Goal: Information Seeking & Learning: Check status

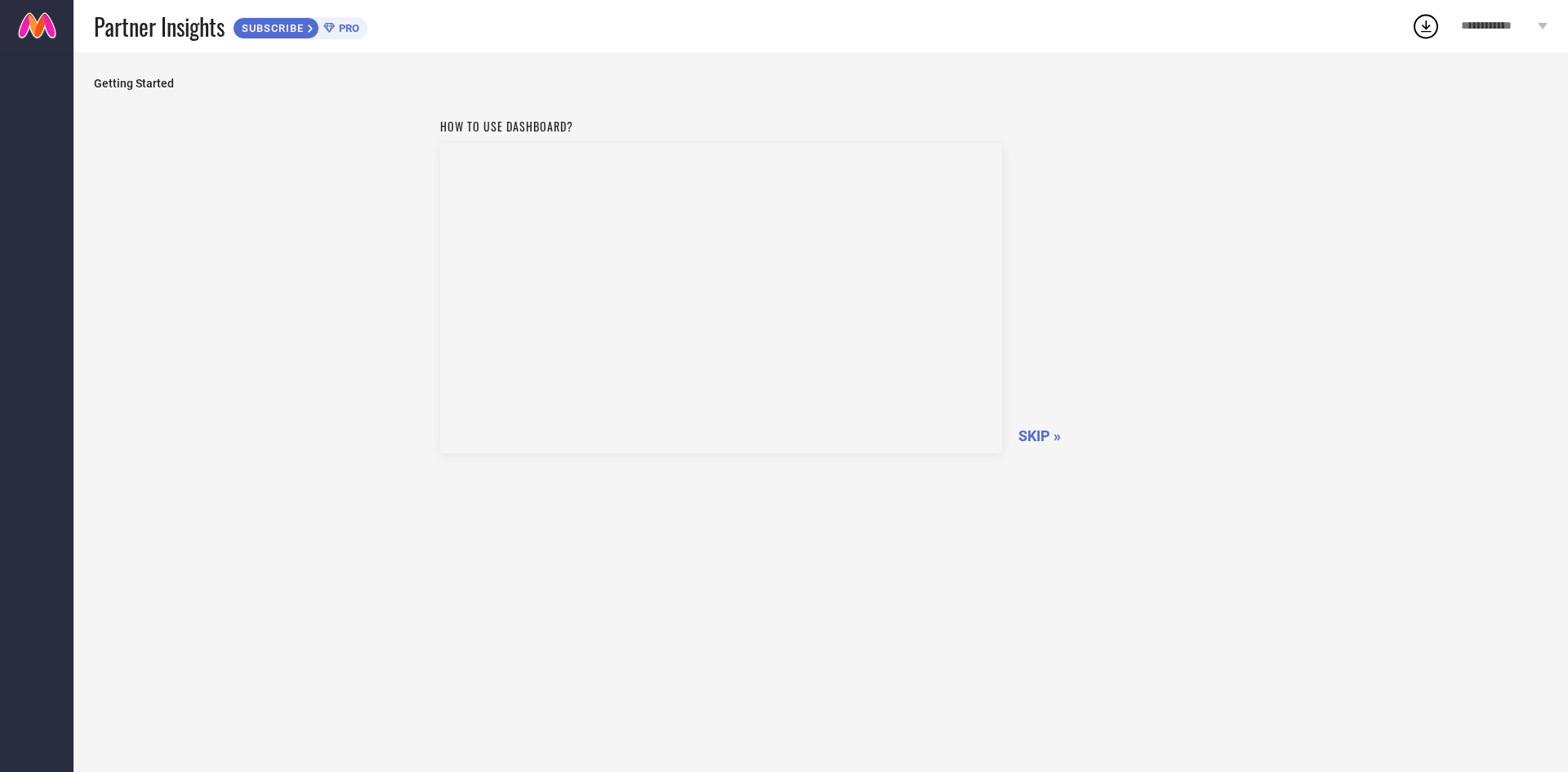
click at [1046, 438] on span "SKIP »" at bounding box center [1039, 435] width 43 height 17
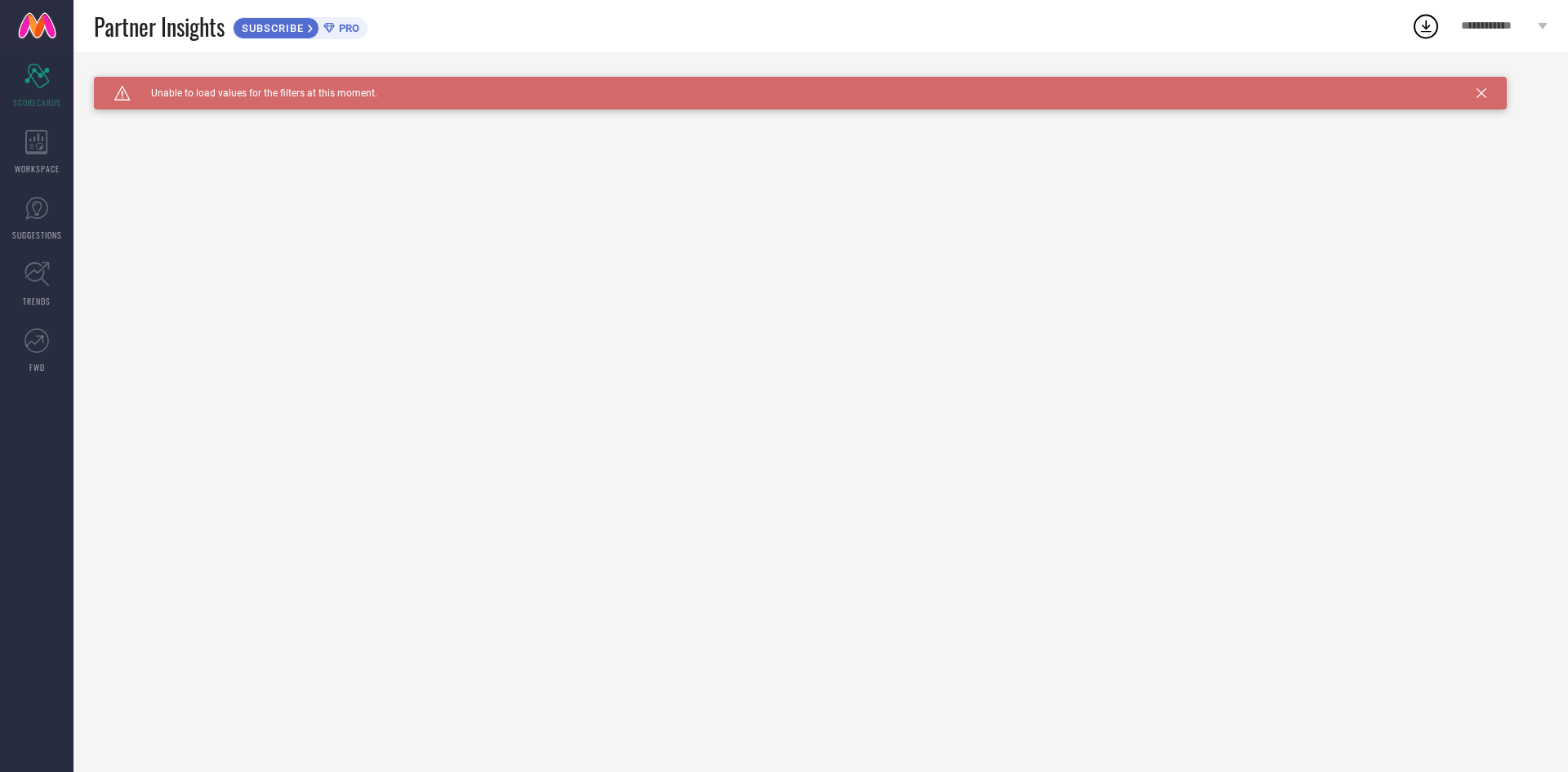
click at [1474, 95] on div "Caution Created with Sketch. Unable to load values for the filters at this mome…" at bounding box center [800, 93] width 1413 height 33
click at [1485, 94] on icon at bounding box center [1482, 93] width 10 height 10
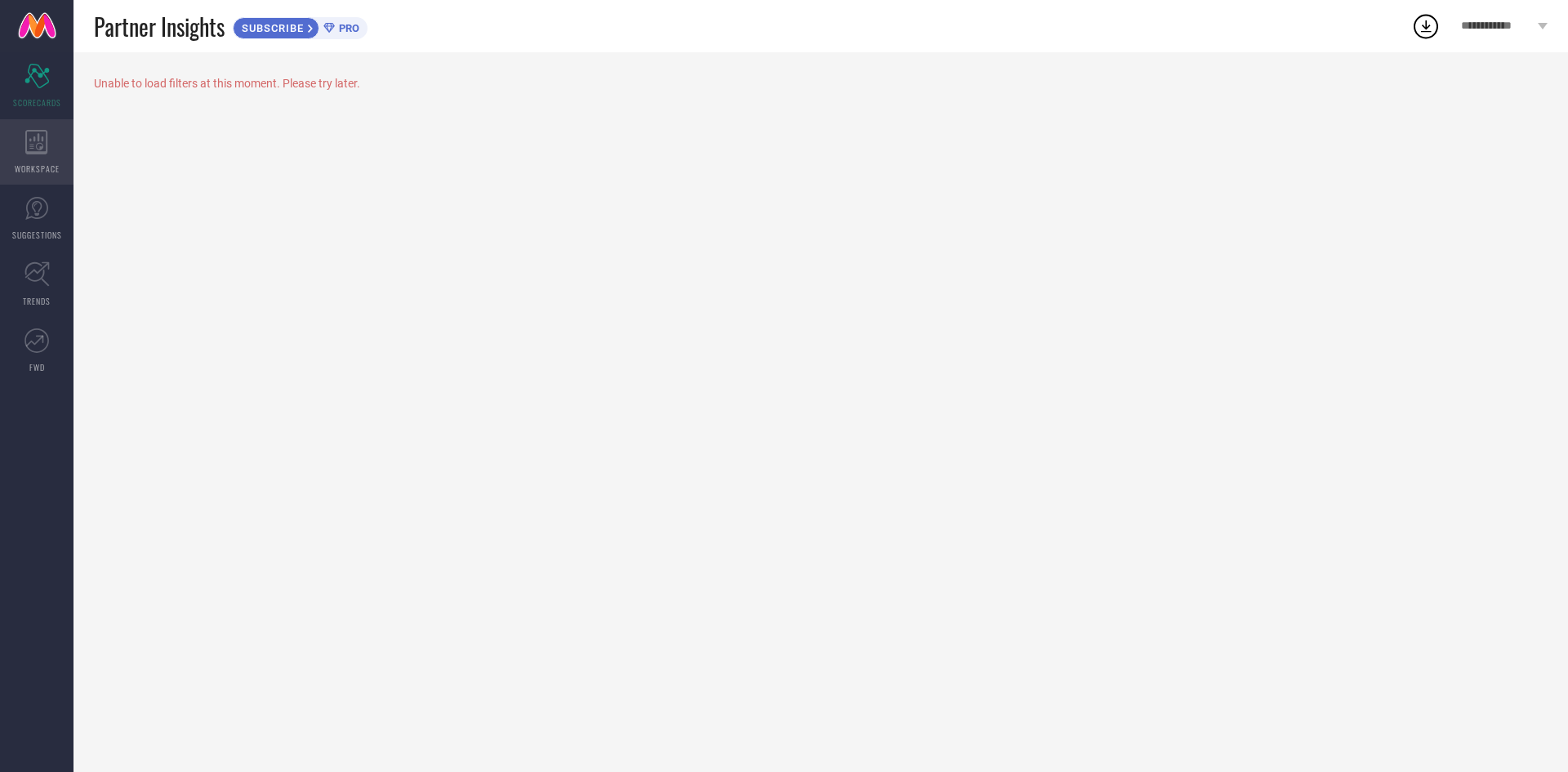
click at [45, 132] on icon at bounding box center [37, 142] width 23 height 25
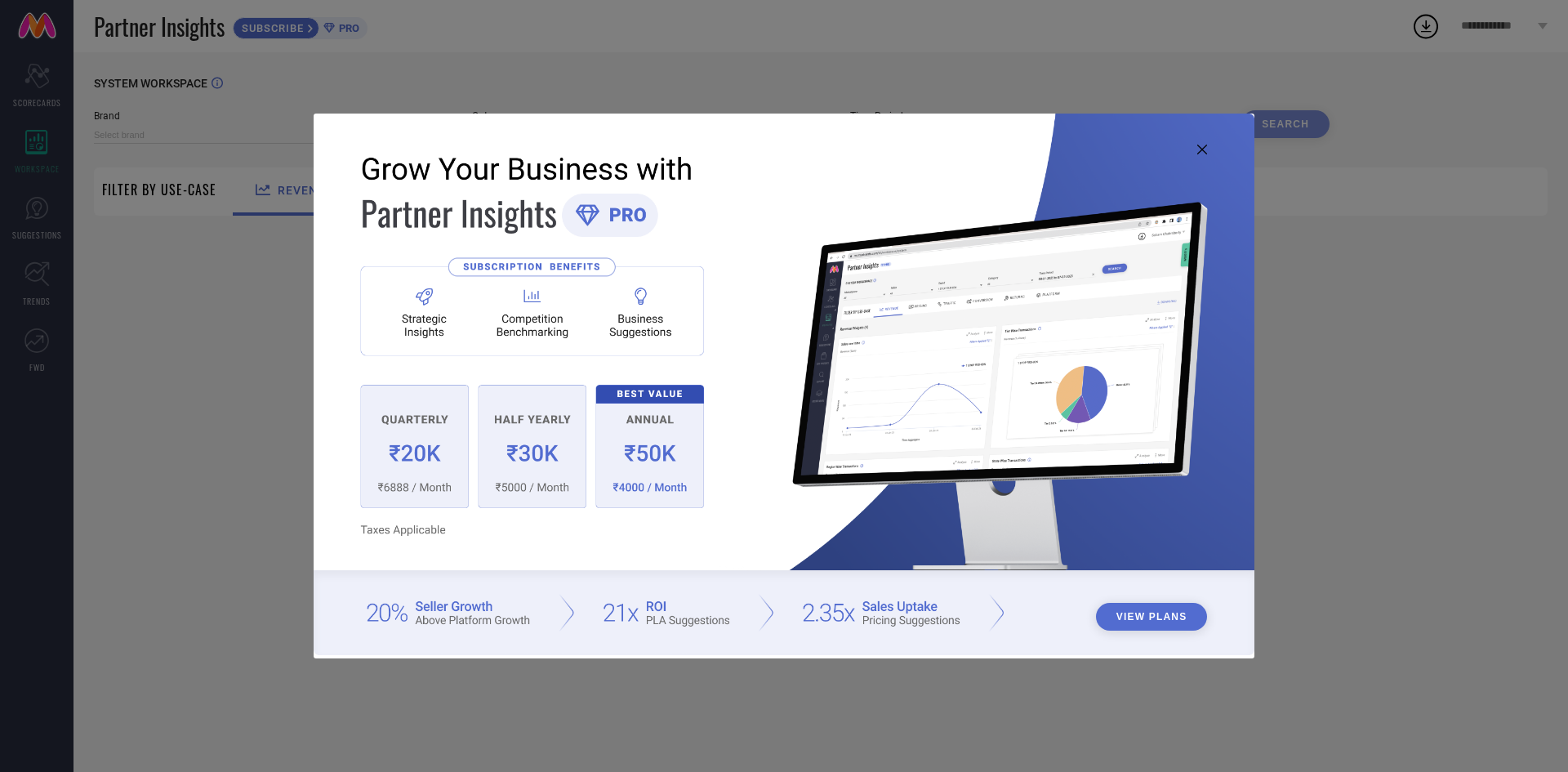
type input "1 STOP FASHION"
type input "All"
click at [1205, 147] on icon at bounding box center [1202, 150] width 10 height 10
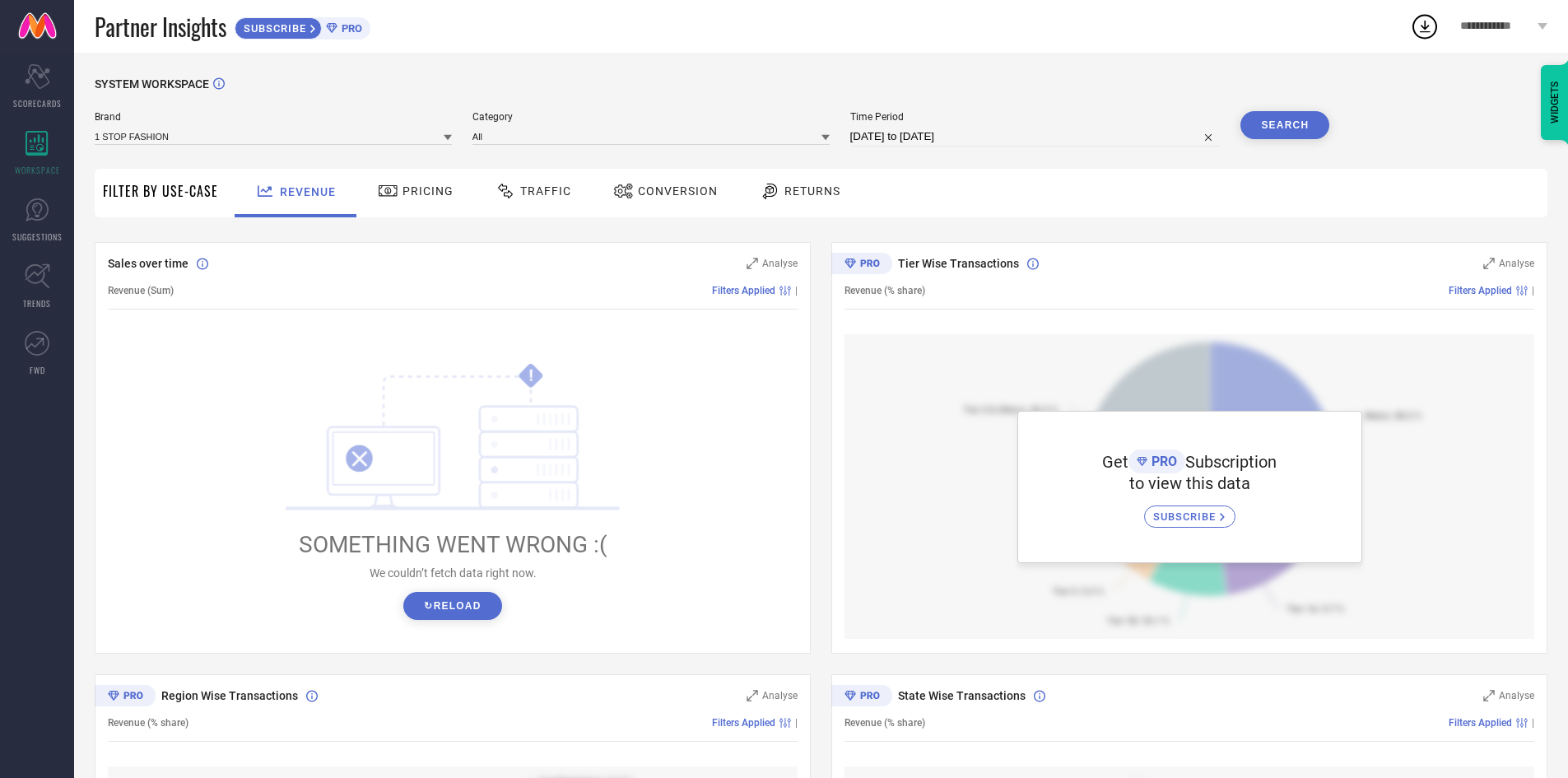
click at [466, 602] on button "↻ Reload" at bounding box center [452, 606] width 98 height 28
click at [404, 188] on span "Pricing" at bounding box center [428, 191] width 51 height 13
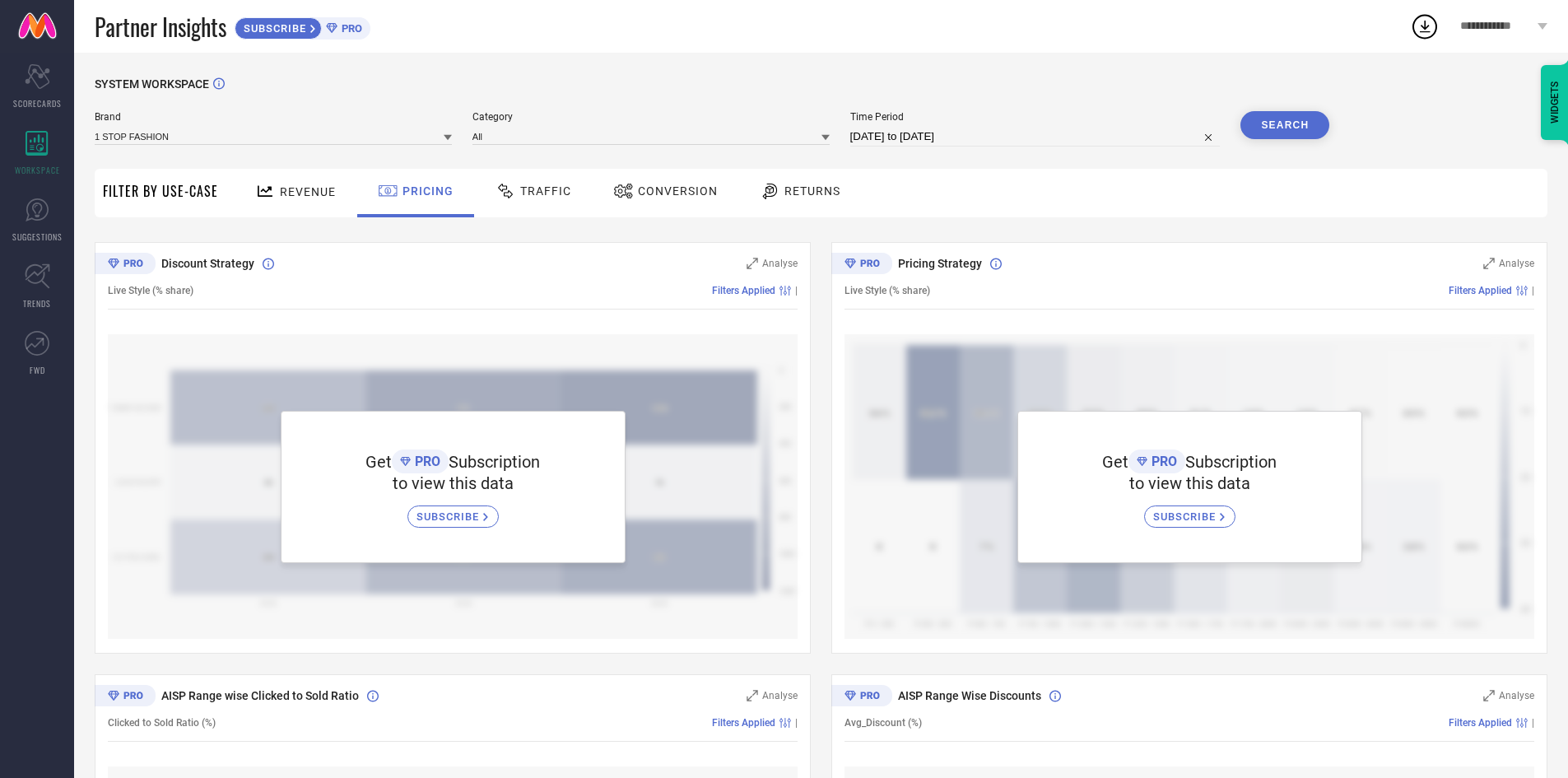
click at [540, 181] on div "Traffic" at bounding box center [533, 191] width 84 height 28
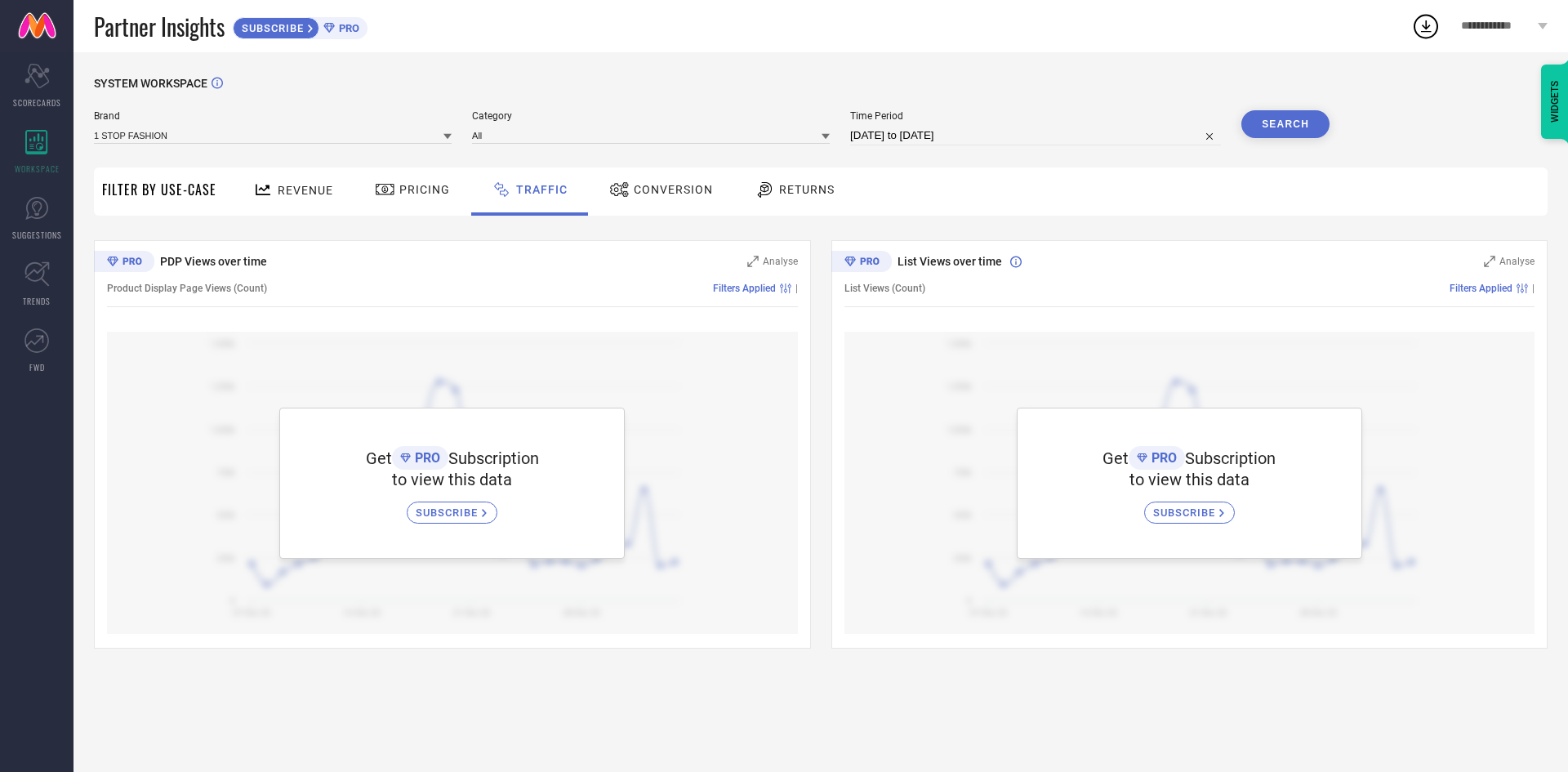
click at [650, 192] on span "Conversion" at bounding box center [673, 189] width 79 height 13
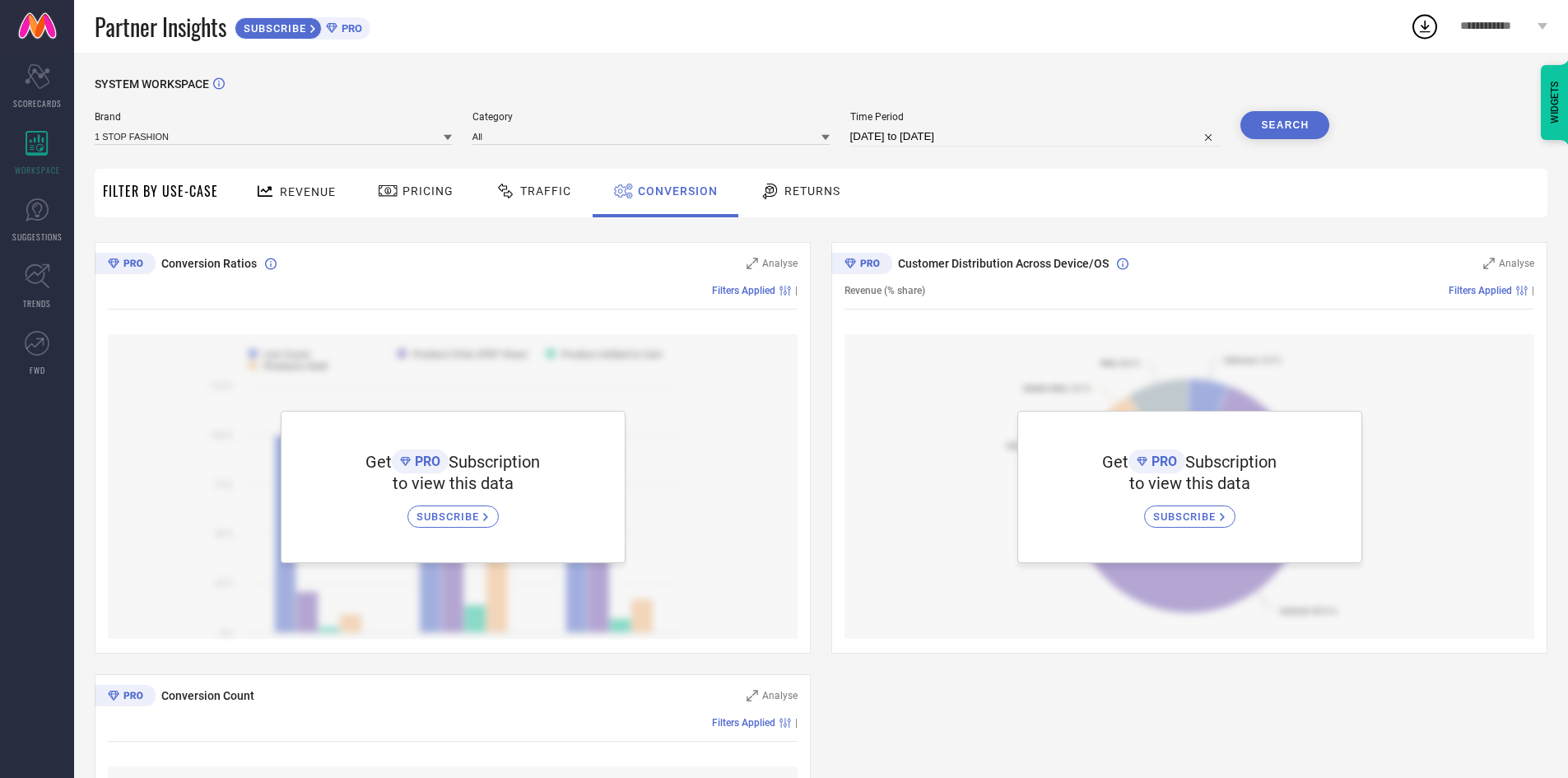
click at [791, 191] on span "Returns" at bounding box center [812, 191] width 56 height 13
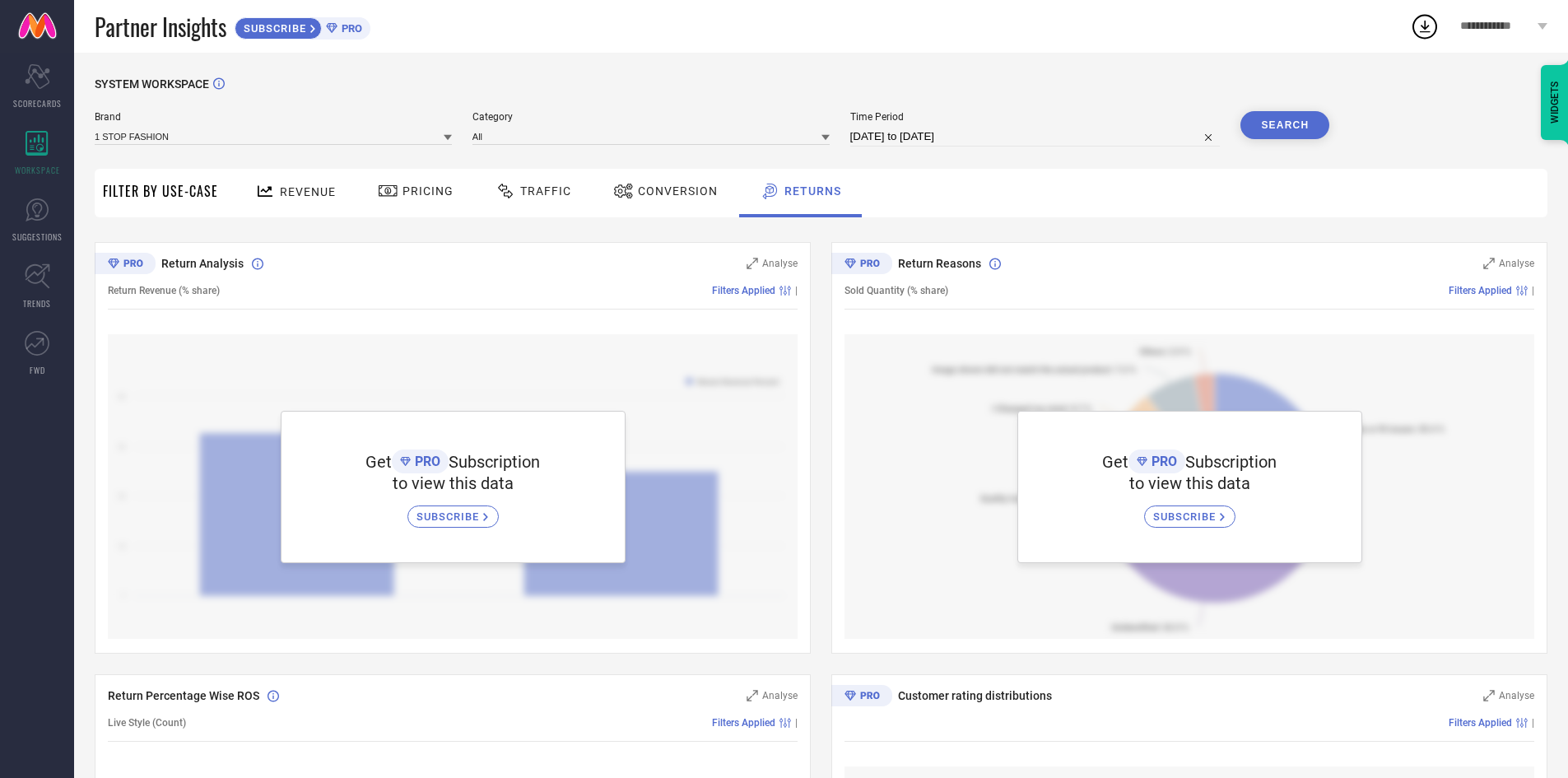
click at [145, 190] on span "Filter By Use-Case" at bounding box center [160, 191] width 115 height 20
click at [306, 190] on span "Revenue" at bounding box center [308, 191] width 56 height 13
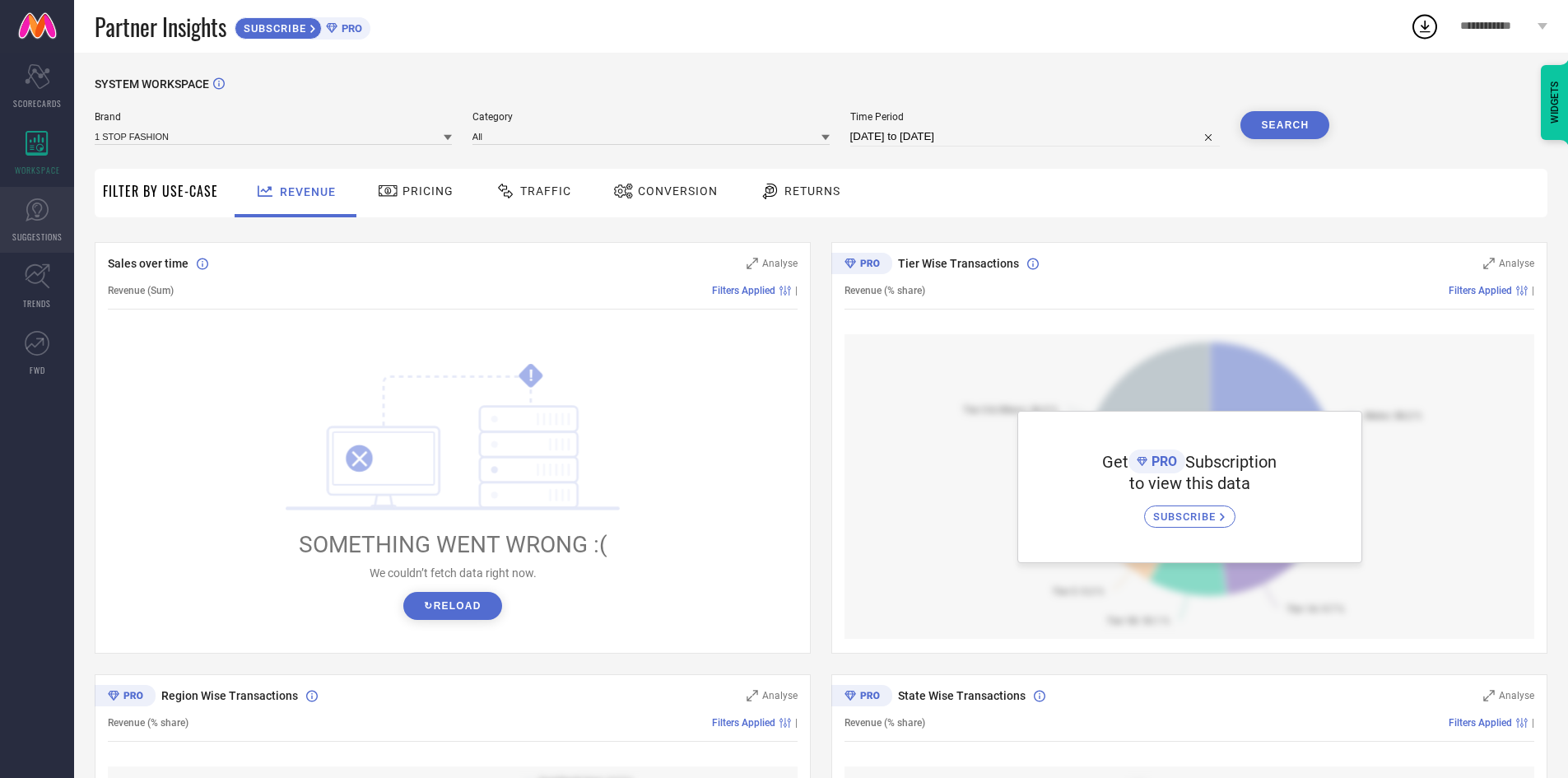
click at [37, 210] on icon at bounding box center [37, 210] width 25 height 25
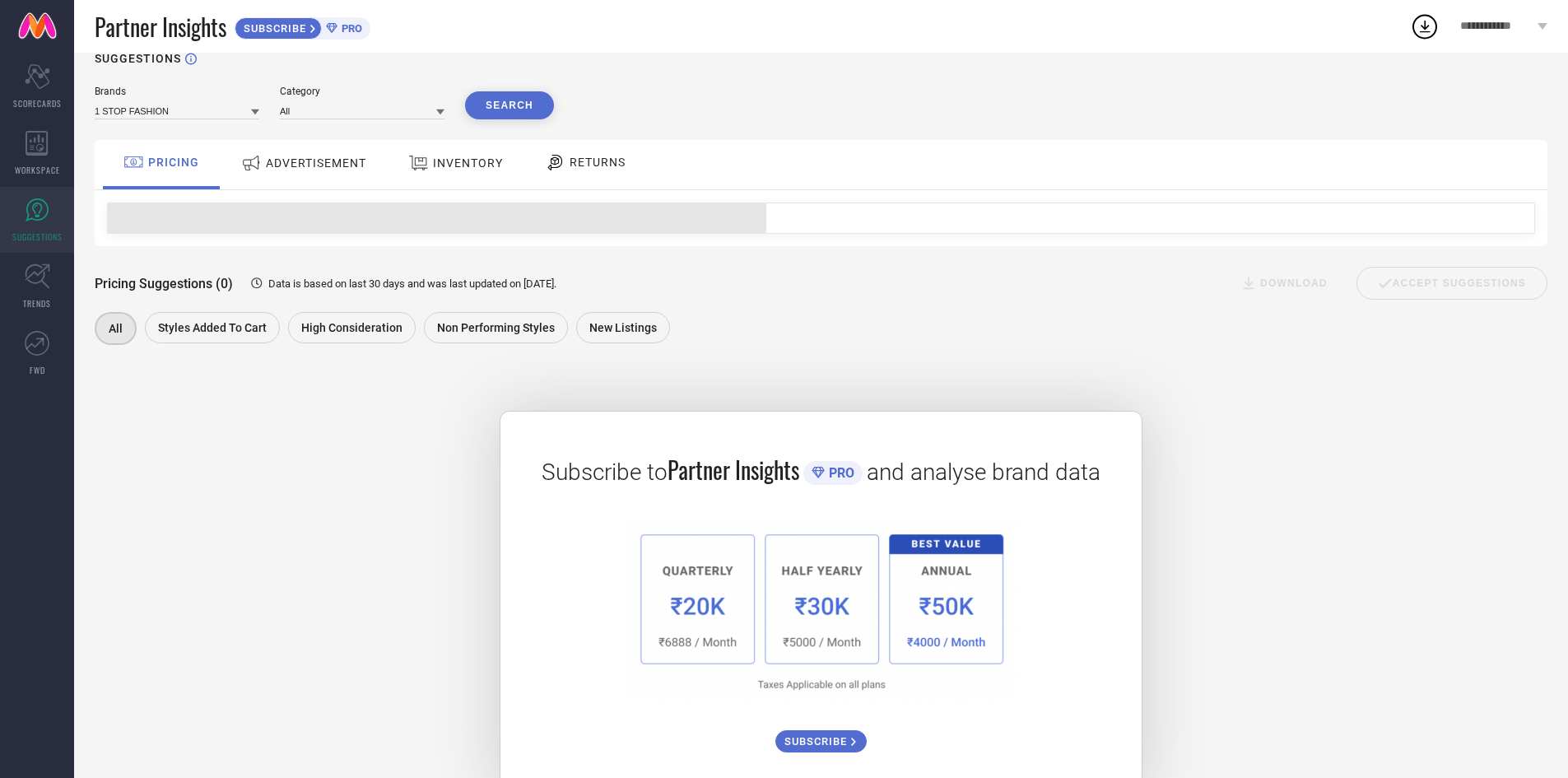
scroll to position [70, 0]
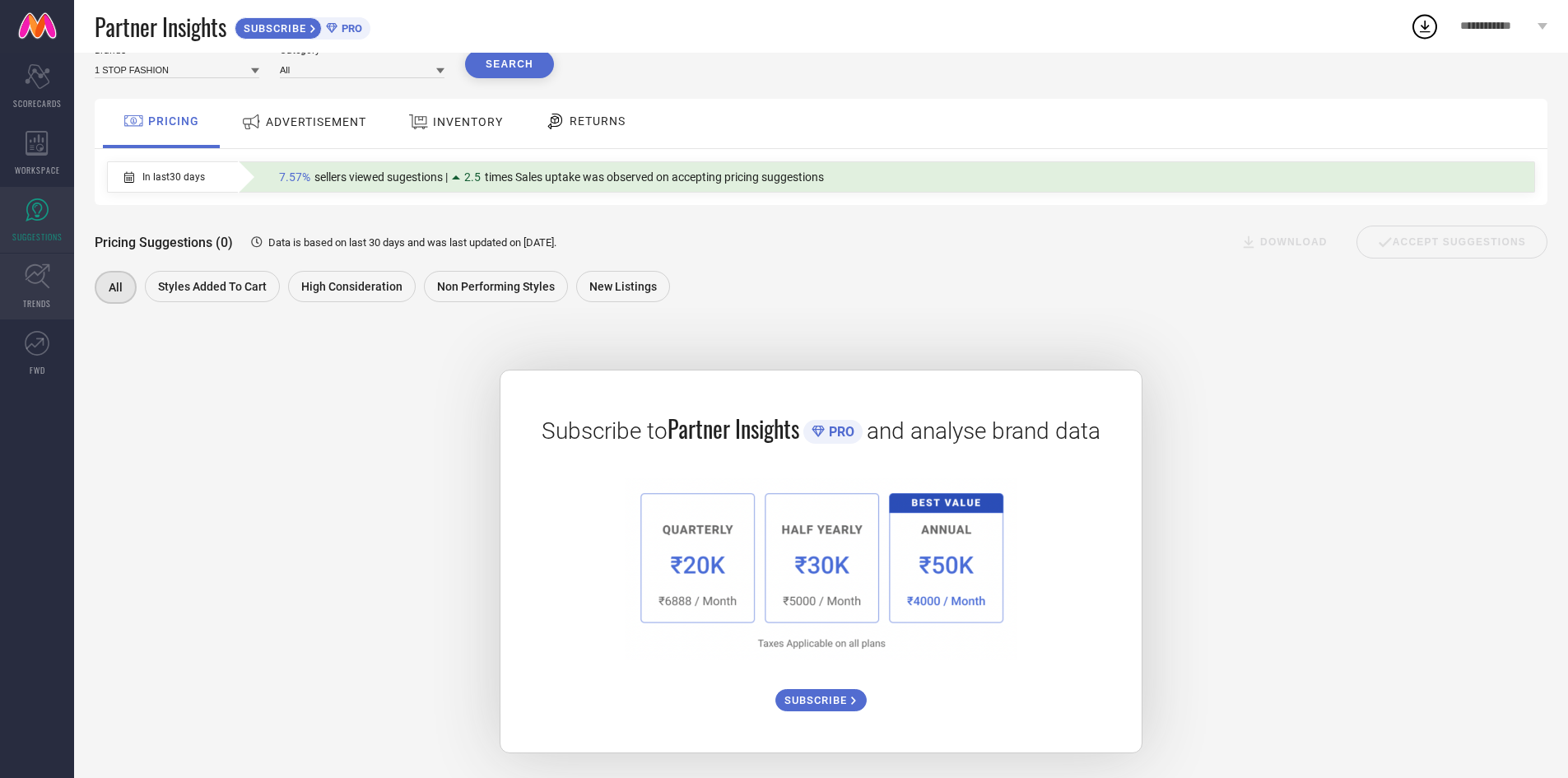
click at [52, 277] on link "TRENDS" at bounding box center [36, 286] width 74 height 65
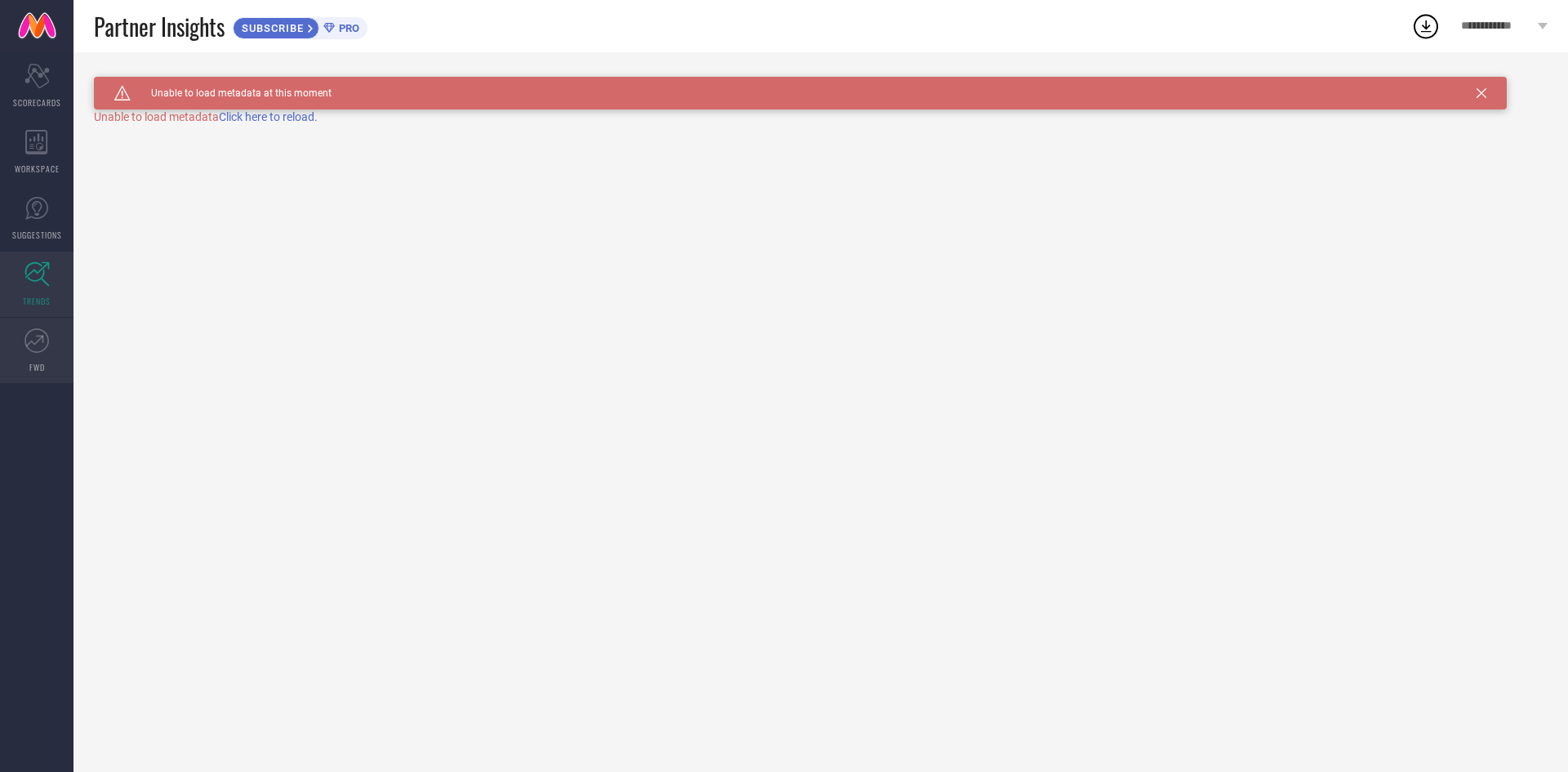
click at [39, 361] on span "FWD" at bounding box center [37, 367] width 16 height 12
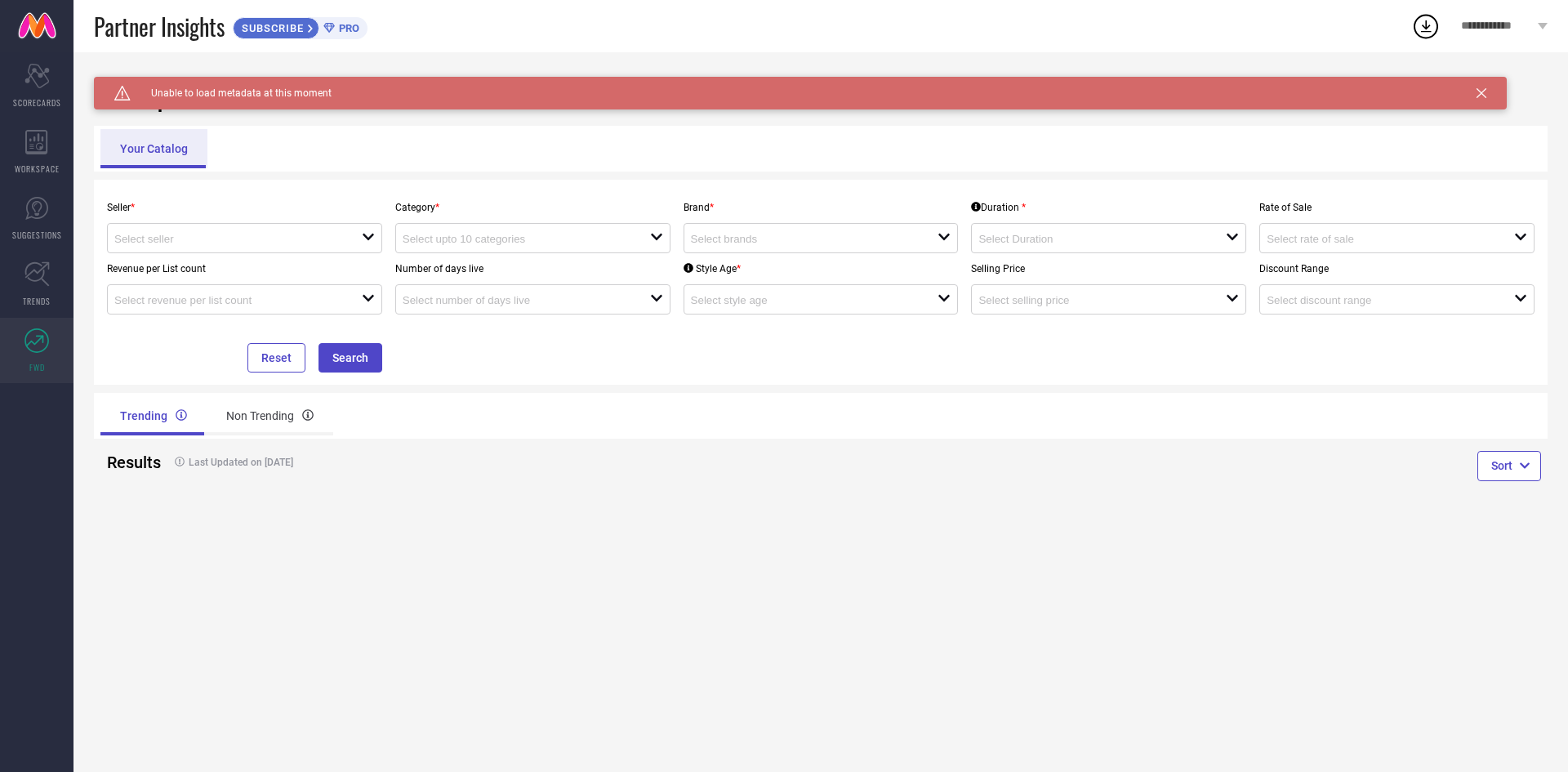
click at [199, 145] on div "Your Catalog" at bounding box center [154, 149] width 107 height 39
click at [1482, 95] on icon at bounding box center [1482, 93] width 10 height 10
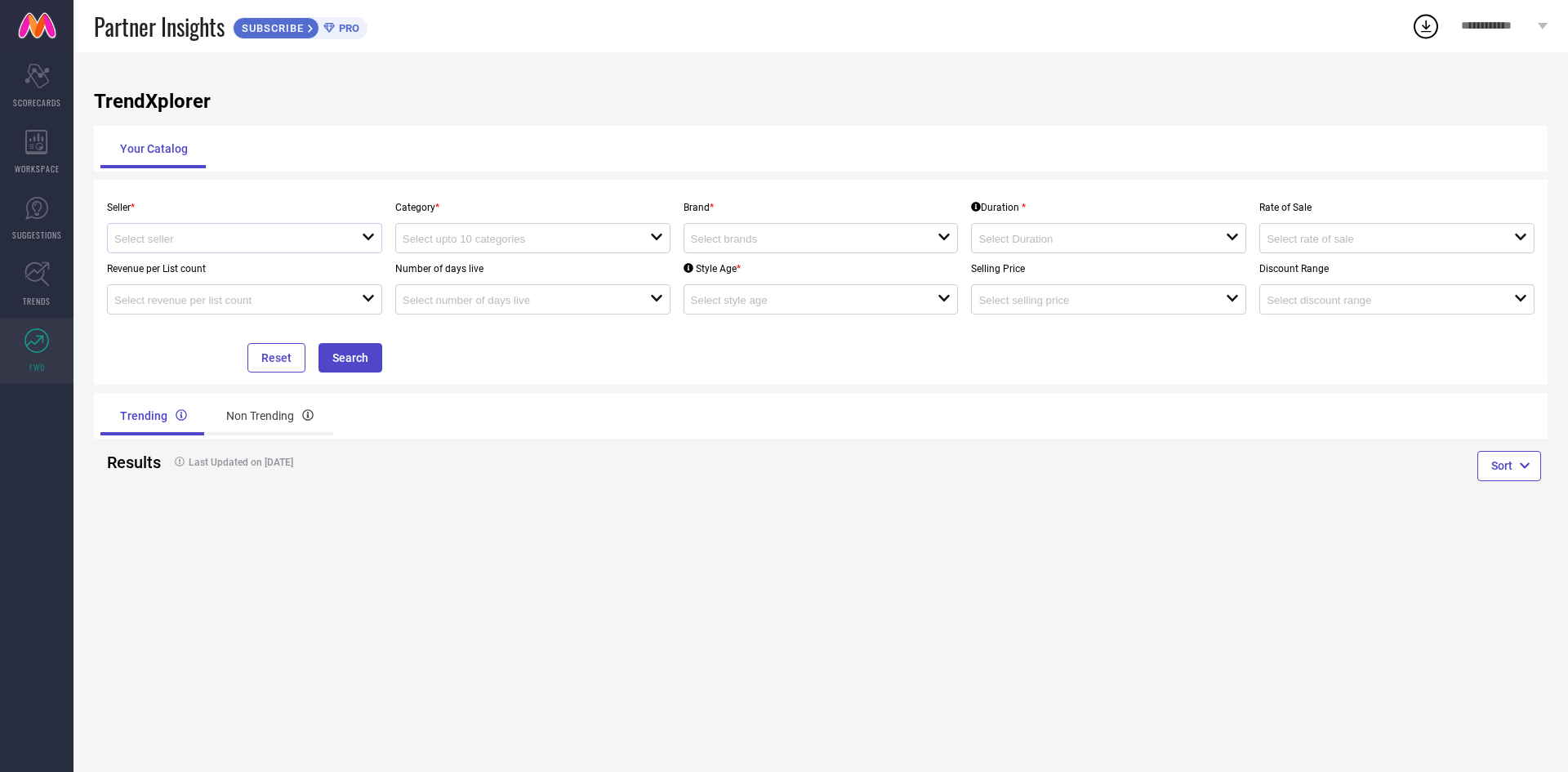
click at [355, 224] on div "open" at bounding box center [244, 238] width 275 height 30
click at [210, 274] on li "Myntra ( MINT_1 )" at bounding box center [244, 270] width 274 height 30
type input "Myntra ( MINT_1 )"
click at [507, 235] on input at bounding box center [514, 238] width 223 height 12
click at [308, 281] on div "Revenue per List count open" at bounding box center [244, 284] width 289 height 61
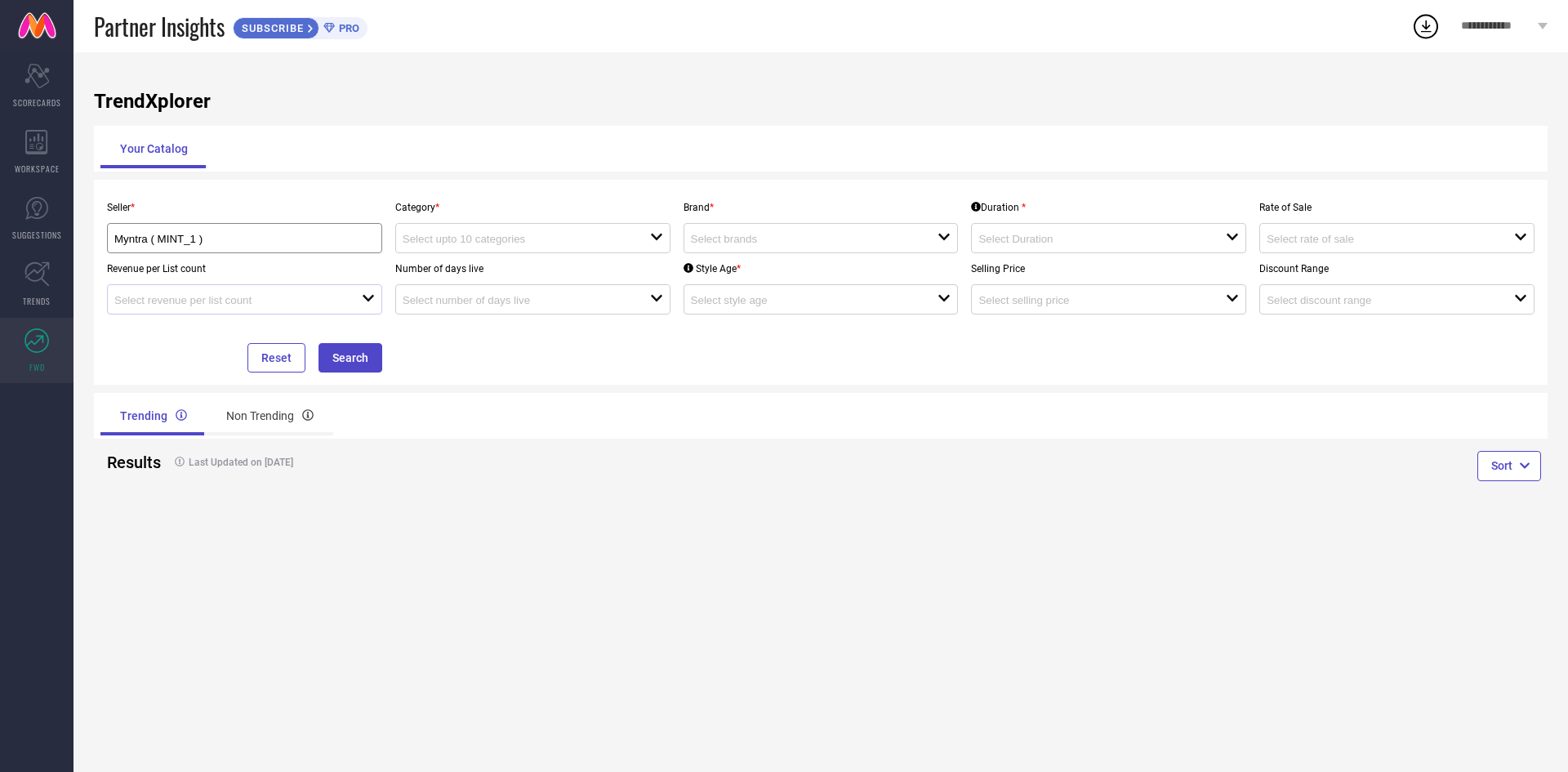
click at [312, 293] on div at bounding box center [238, 299] width 247 height 16
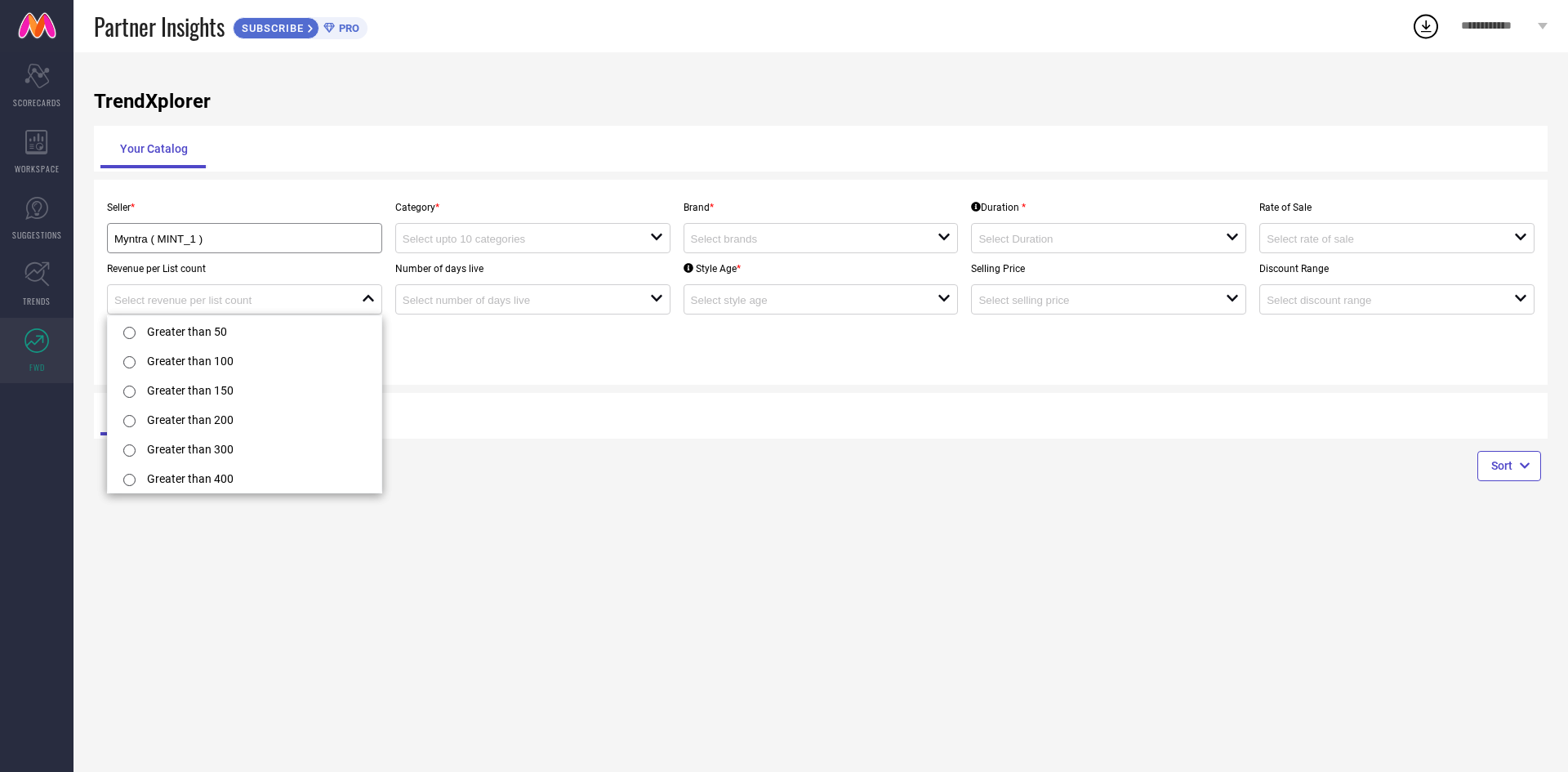
click at [333, 257] on div "Revenue per List count close" at bounding box center [244, 284] width 289 height 61
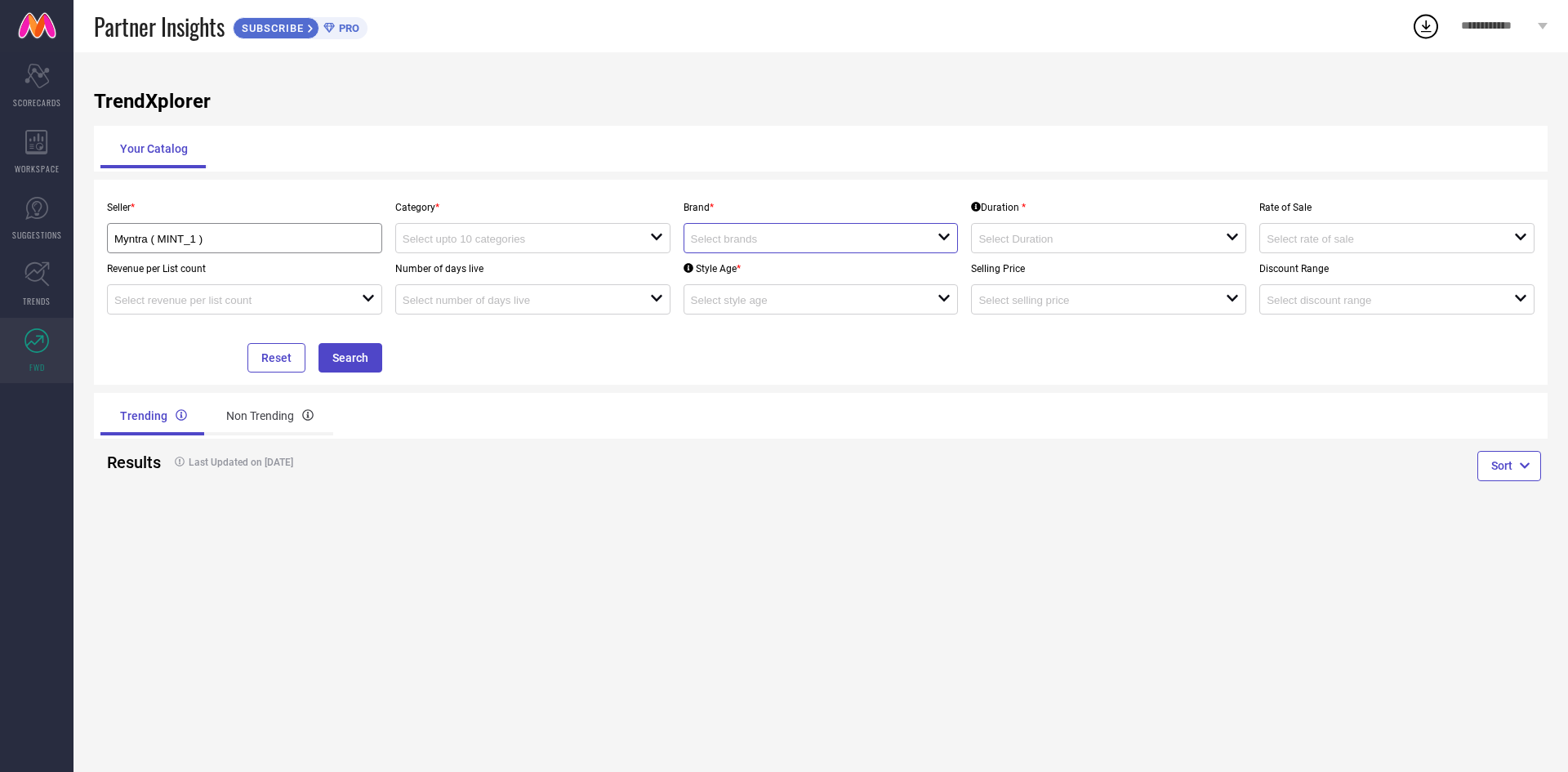
click at [756, 237] on input at bounding box center [802, 238] width 223 height 12
type input "dhanya"
click at [775, 377] on div "Seller * Myntra ( MINT_1 ) Category * open Brand * dhanya close reset Duration …" at bounding box center [821, 281] width 1454 height 205
click at [53, 82] on div "Scorecard SCORECARDS" at bounding box center [36, 86] width 73 height 65
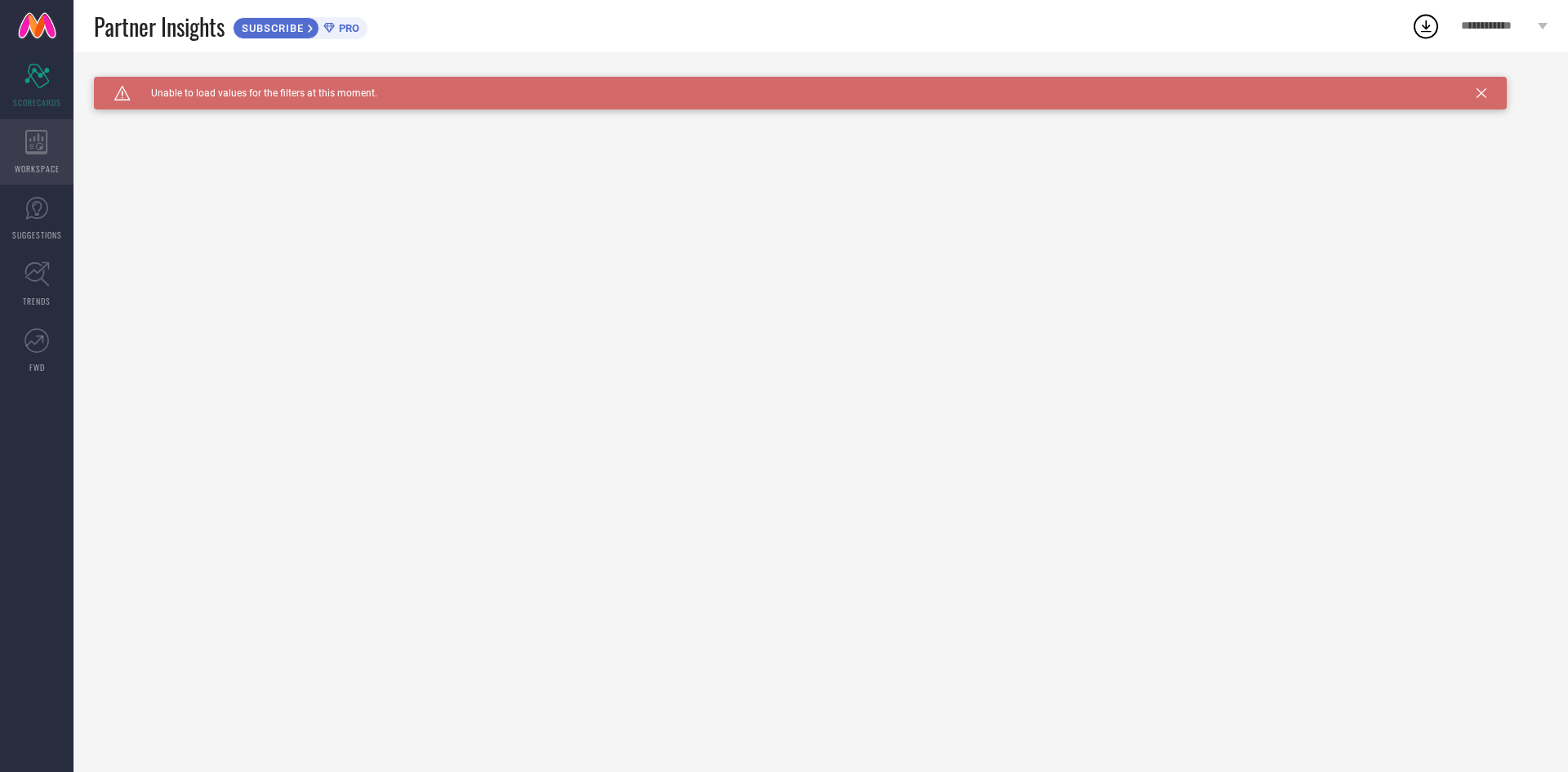
click at [35, 135] on icon at bounding box center [37, 142] width 23 height 25
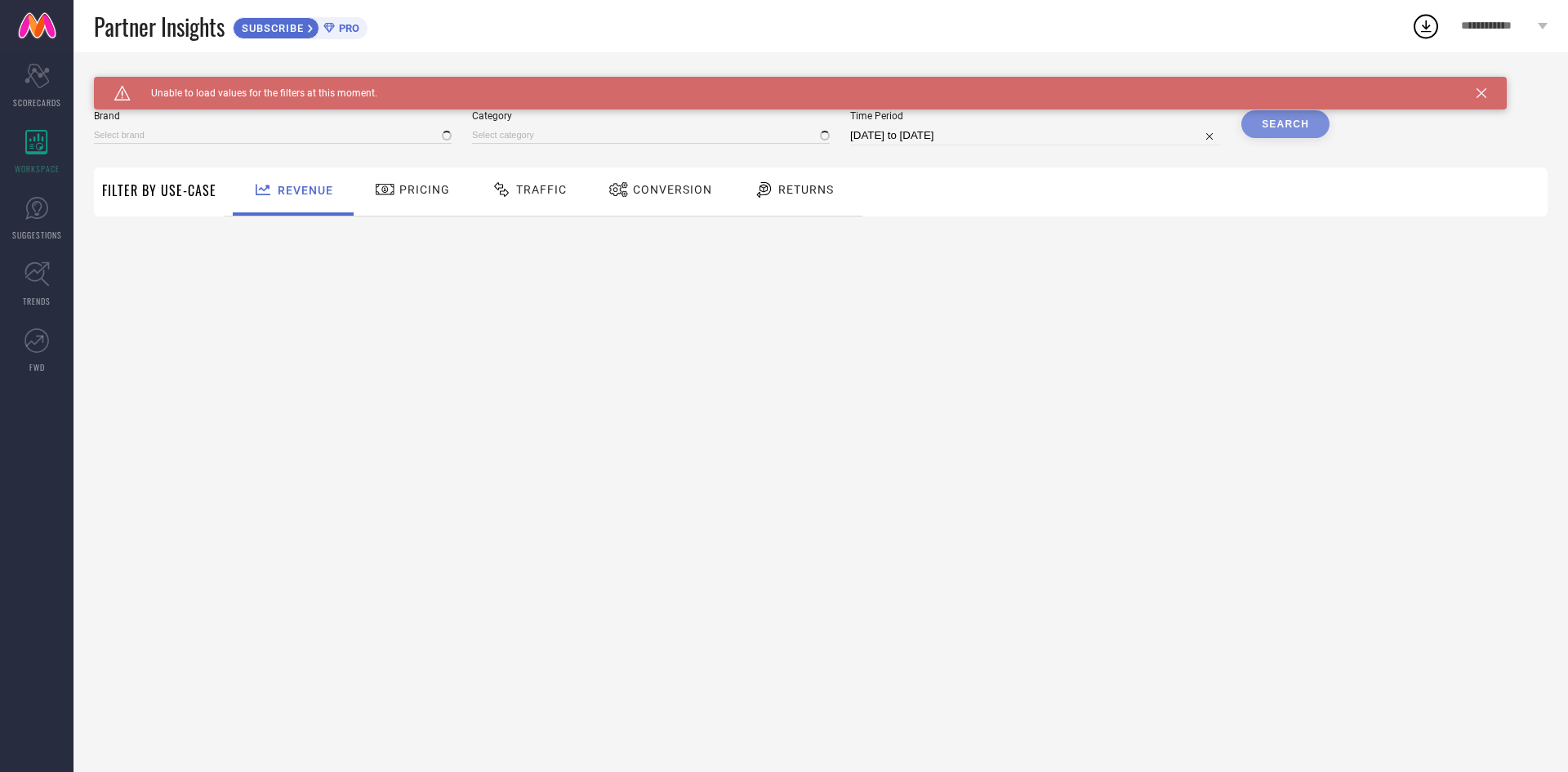
type input "1 STOP FASHION"
type input "All"
